Goal: Entertainment & Leisure: Browse casually

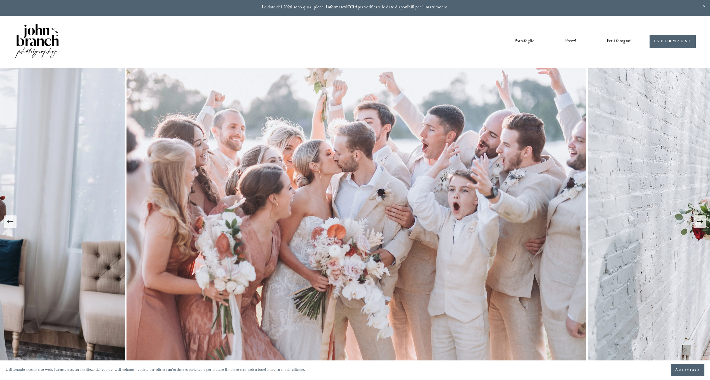
click at [704, 226] on button "Diapositiva successiva" at bounding box center [699, 222] width 12 height 12
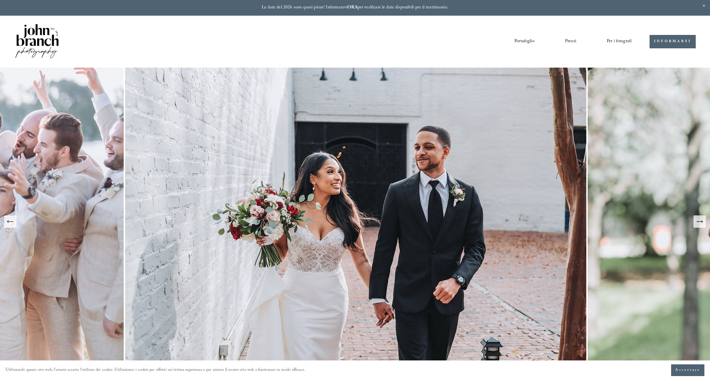
click at [704, 226] on button "Diapositiva successiva" at bounding box center [699, 222] width 12 height 12
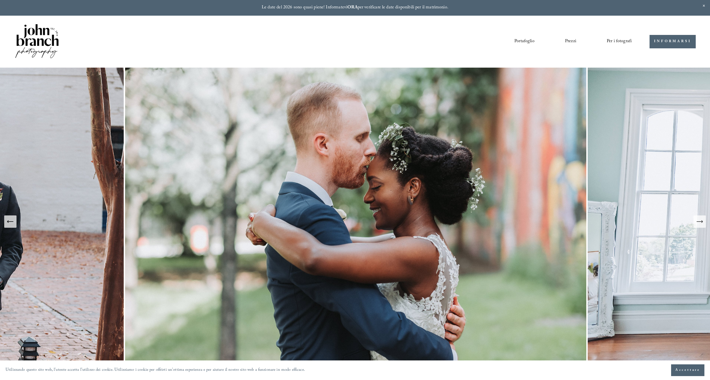
click at [704, 226] on button "Diapositiva successiva" at bounding box center [699, 222] width 12 height 12
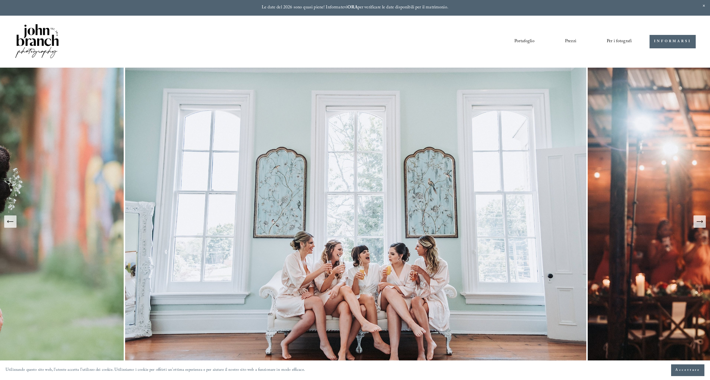
click at [704, 226] on button "Diapositiva successiva" at bounding box center [699, 222] width 12 height 12
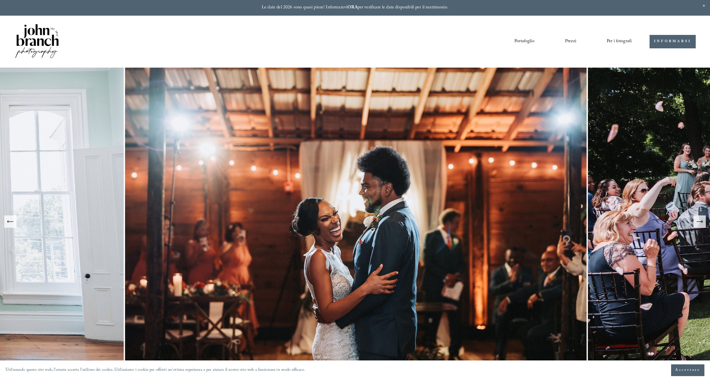
click at [704, 226] on button "Diapositiva successiva" at bounding box center [699, 222] width 12 height 12
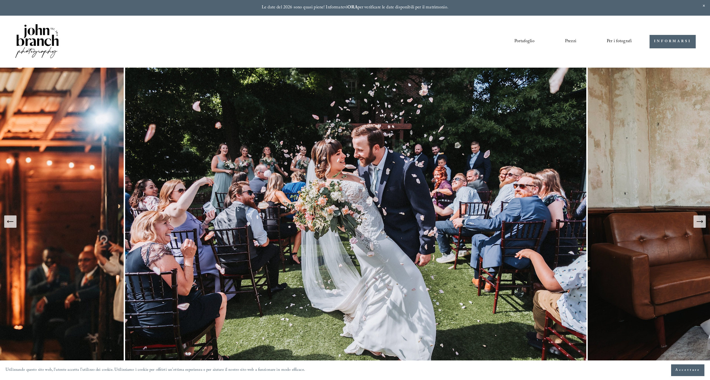
click at [704, 226] on button "Diapositiva successiva" at bounding box center [699, 222] width 12 height 12
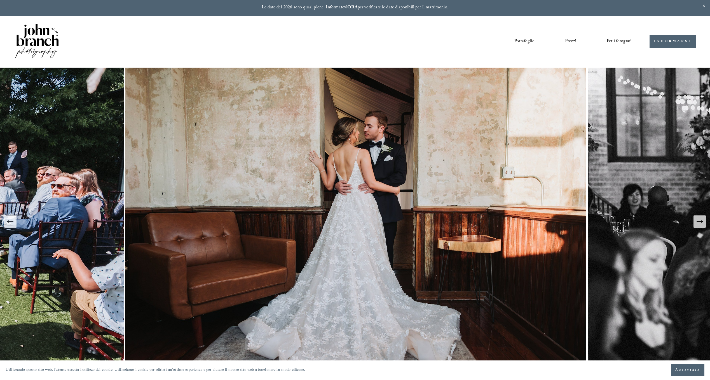
click at [704, 226] on button "Diapositiva successiva" at bounding box center [699, 222] width 12 height 12
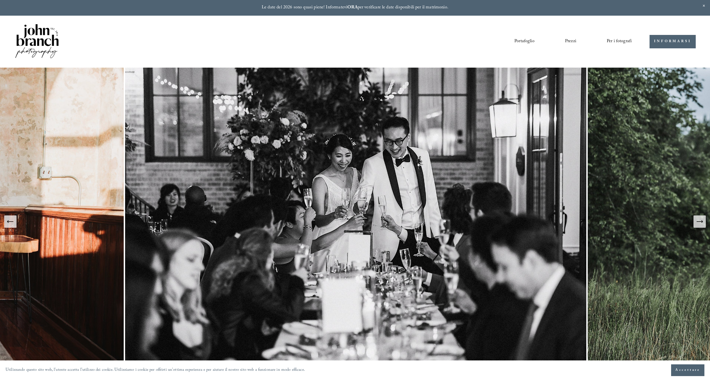
click at [16, 225] on button "Diapositiva precedente" at bounding box center [10, 222] width 12 height 12
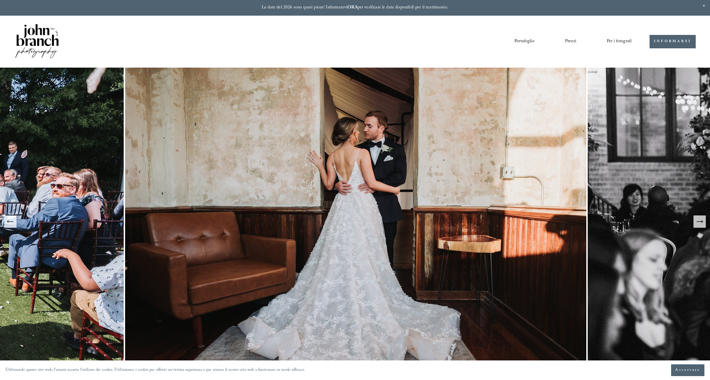
click at [695, 222] on icon "Diapositiva successiva" at bounding box center [699, 222] width 8 height 8
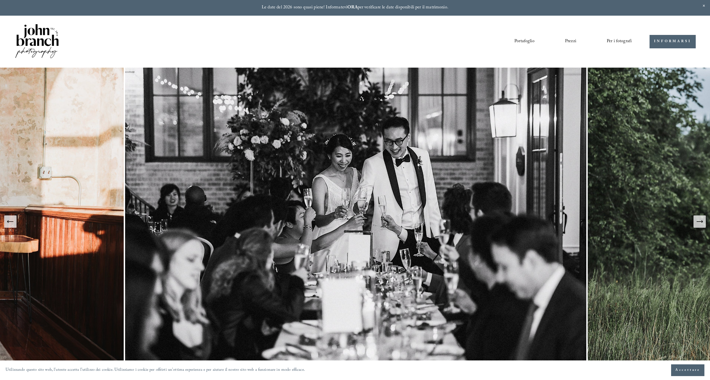
click at [695, 222] on icon "Diapositiva successiva" at bounding box center [699, 222] width 8 height 8
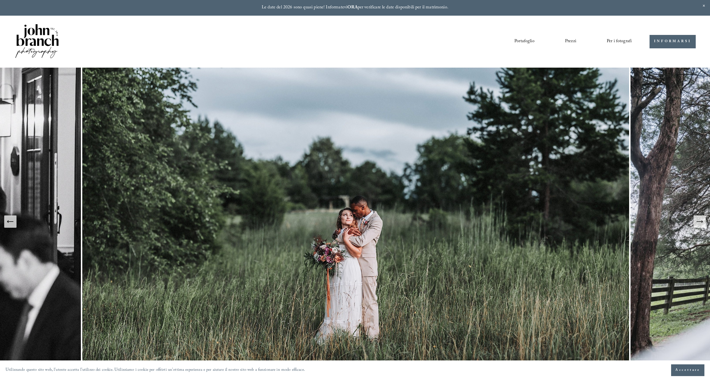
click at [695, 222] on icon "Diapositiva successiva" at bounding box center [699, 222] width 8 height 8
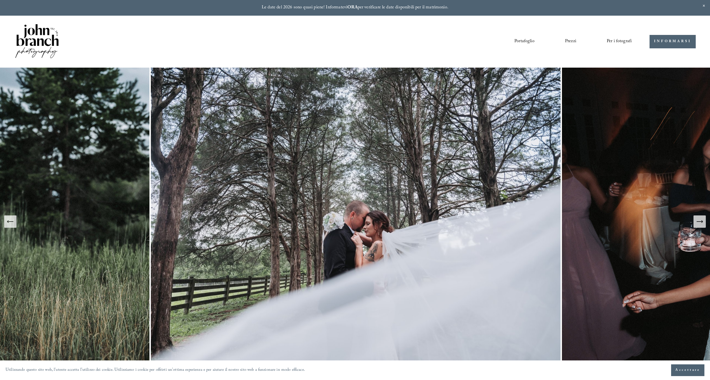
click at [695, 222] on icon "Diapositiva successiva" at bounding box center [699, 222] width 8 height 8
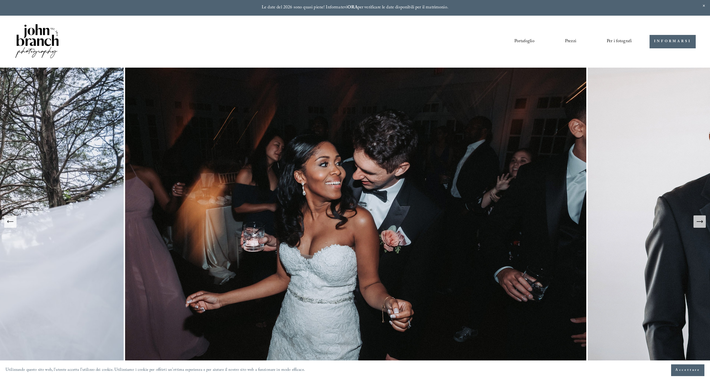
click at [695, 222] on icon "Diapositiva successiva" at bounding box center [699, 222] width 8 height 8
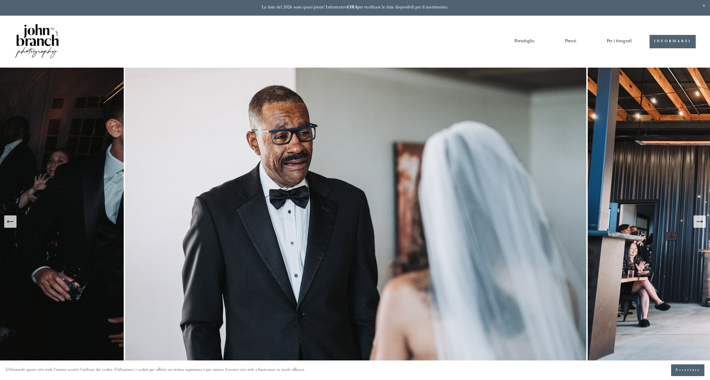
click at [695, 222] on icon "Diapositiva successiva" at bounding box center [699, 222] width 8 height 8
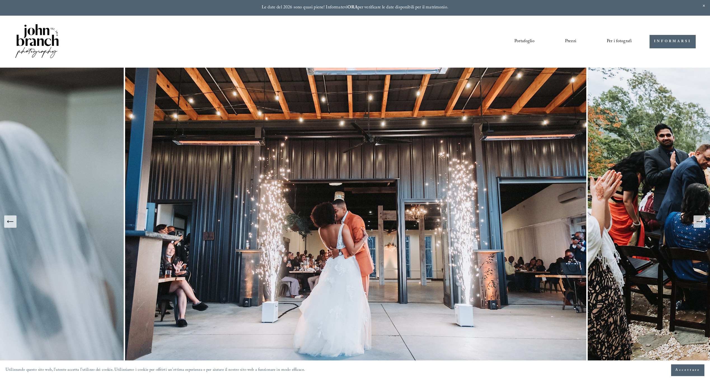
click at [695, 222] on icon "Diapositiva successiva" at bounding box center [699, 222] width 8 height 8
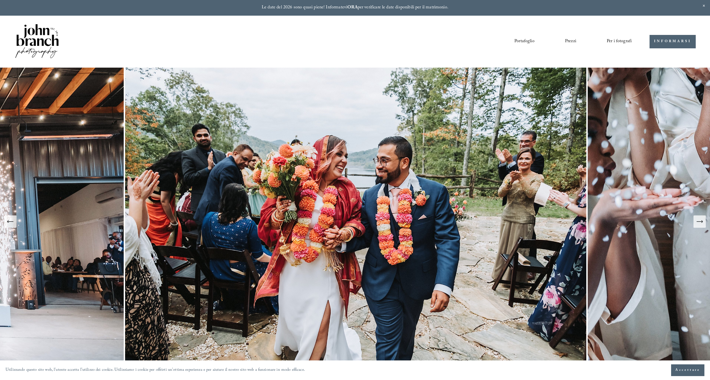
click at [695, 222] on icon "Diapositiva successiva" at bounding box center [699, 222] width 8 height 8
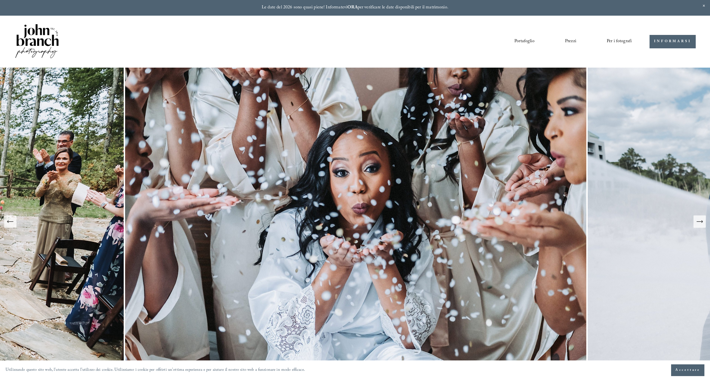
click at [695, 222] on icon "Diapositiva successiva" at bounding box center [699, 222] width 8 height 8
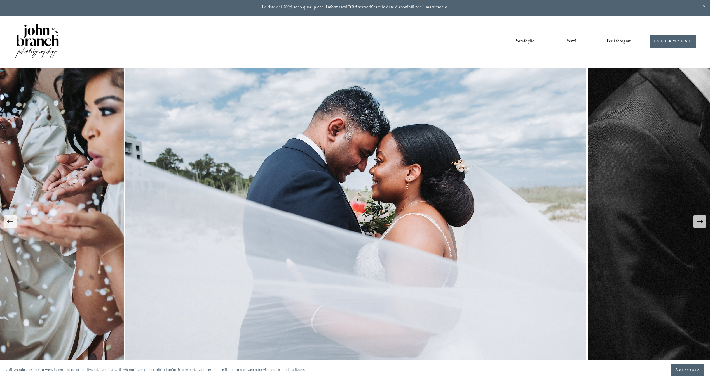
click at [695, 222] on icon "Diapositiva successiva" at bounding box center [699, 222] width 8 height 8
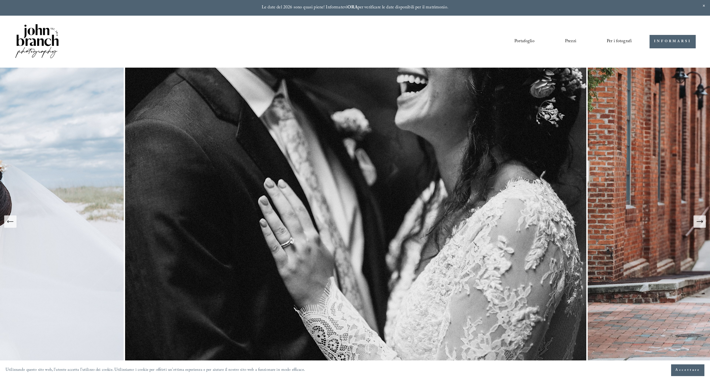
click at [695, 222] on icon "Diapositiva successiva" at bounding box center [699, 222] width 8 height 8
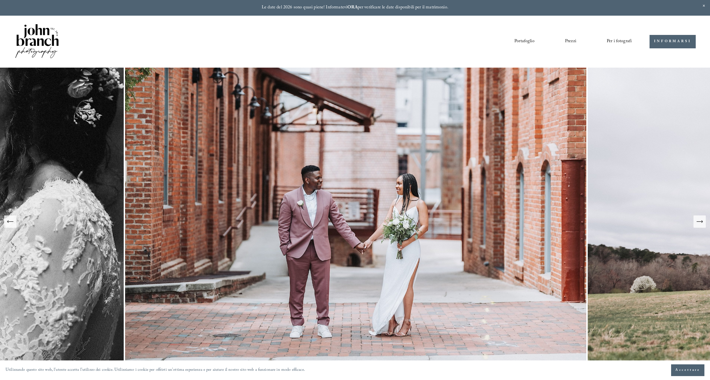
click at [695, 222] on icon "Diapositiva successiva" at bounding box center [699, 222] width 8 height 8
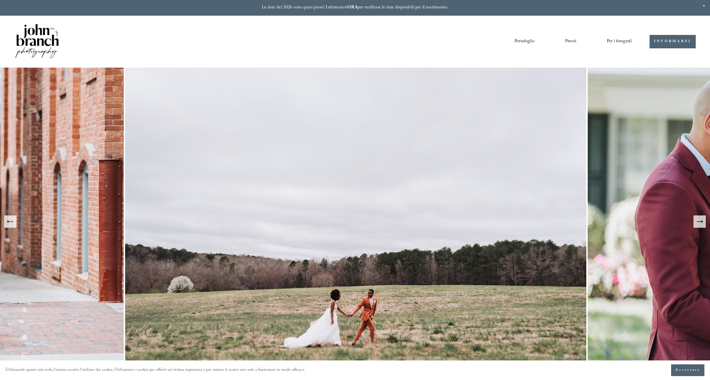
click at [695, 222] on icon "Diapositiva successiva" at bounding box center [699, 222] width 8 height 8
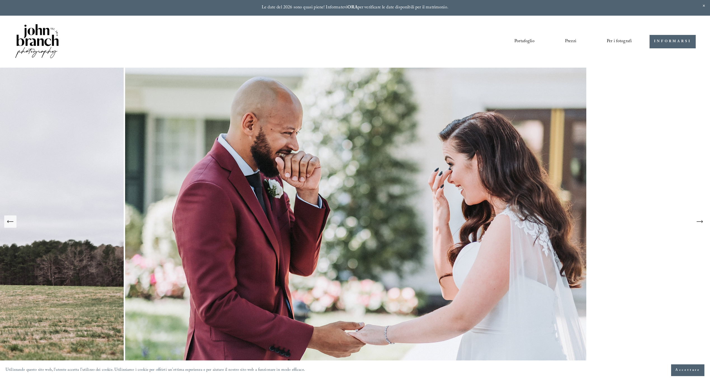
click at [695, 222] on icon "Diapositiva successiva" at bounding box center [699, 222] width 8 height 8
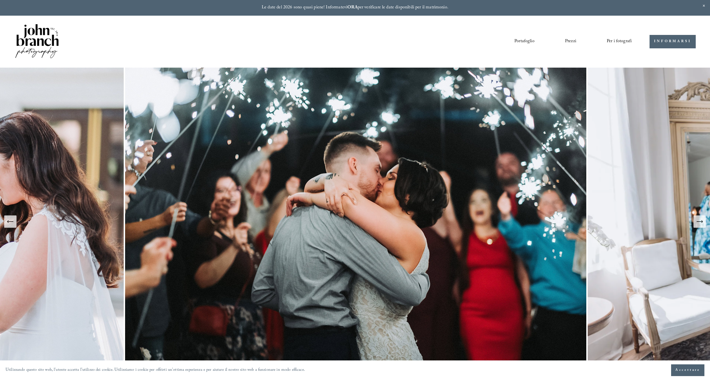
click at [695, 222] on icon "Diapositiva successiva" at bounding box center [699, 222] width 8 height 8
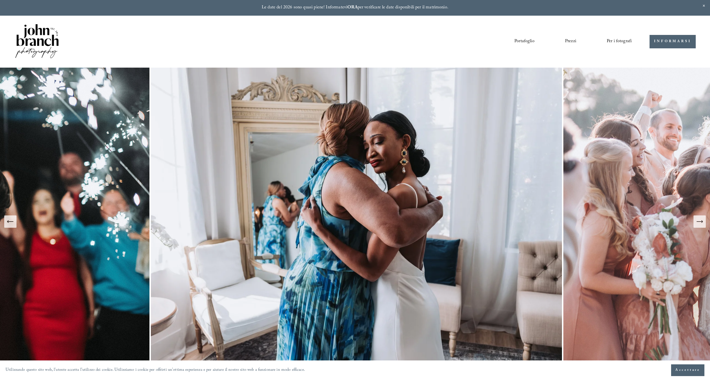
click at [695, 222] on icon "Diapositiva successiva" at bounding box center [699, 222] width 8 height 8
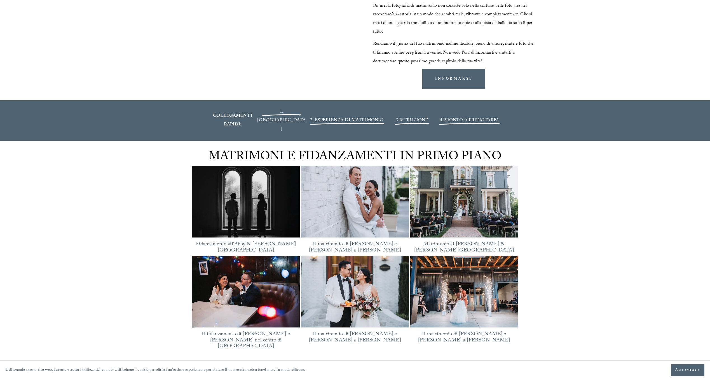
scroll to position [811, 0]
